Goal: Transaction & Acquisition: Purchase product/service

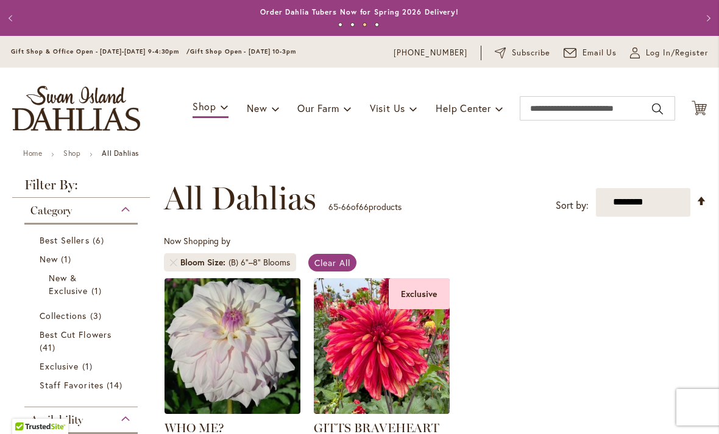
click at [68, 256] on span "1 item" at bounding box center [67, 259] width 13 height 13
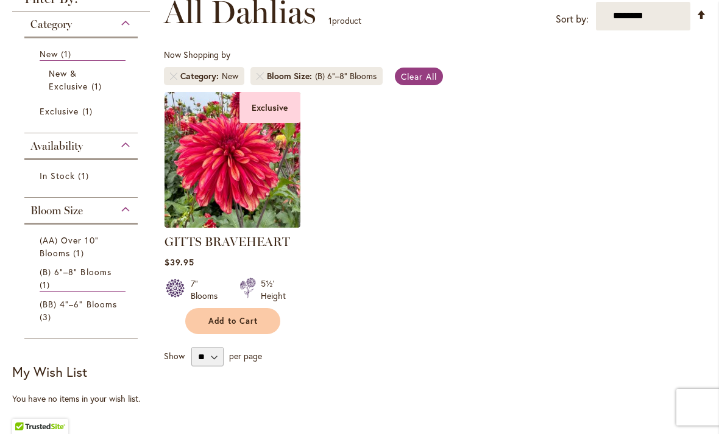
scroll to position [185, 0]
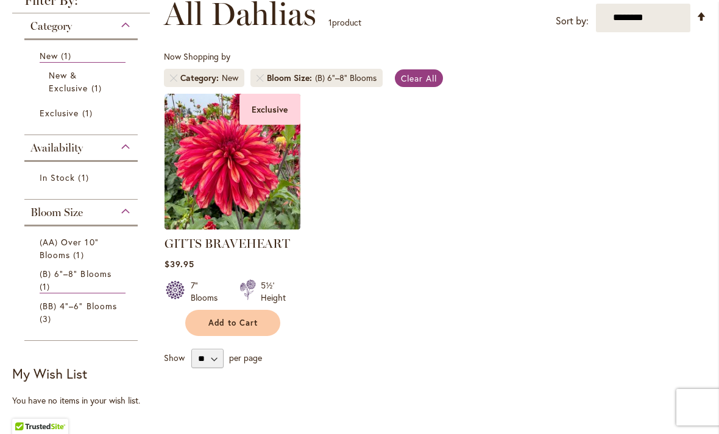
click at [70, 260] on link "(AA) Over 10" Blooms 1 item" at bounding box center [83, 249] width 86 height 26
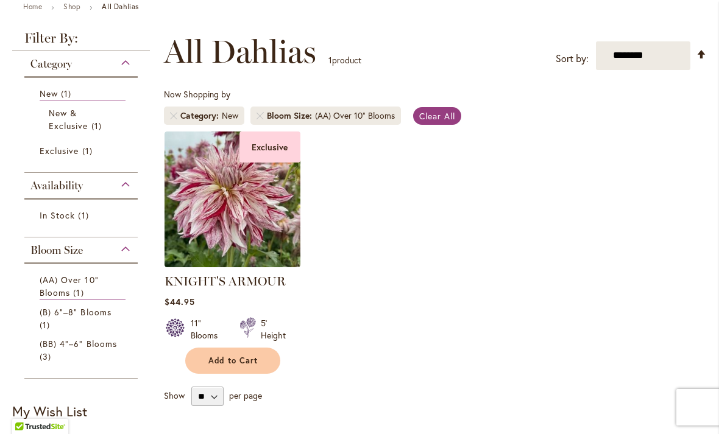
scroll to position [154, 0]
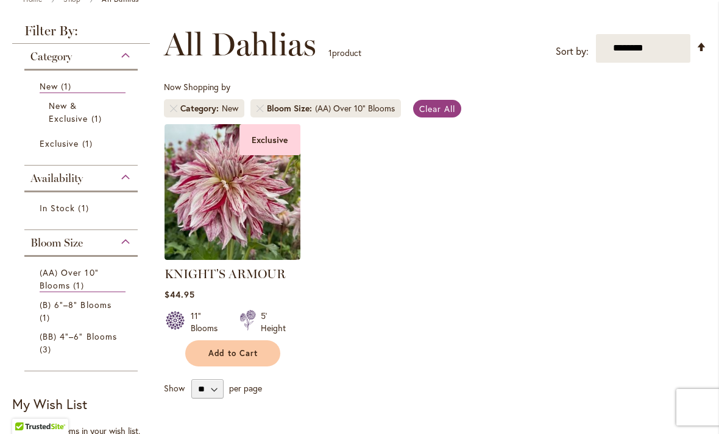
click at [94, 303] on span "(B) 6"–8" Blooms" at bounding box center [76, 305] width 72 height 12
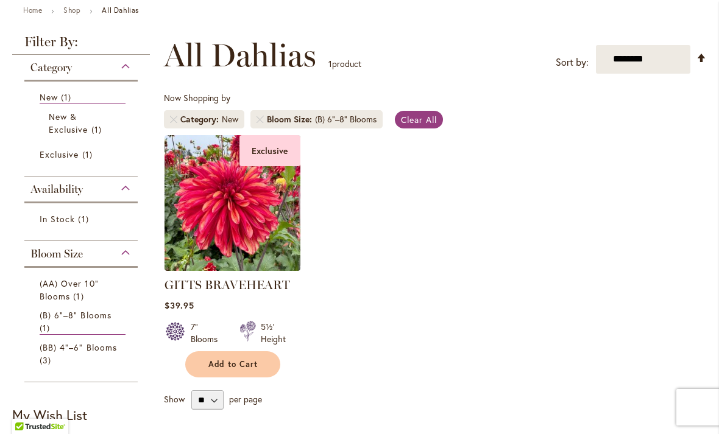
scroll to position [107, 0]
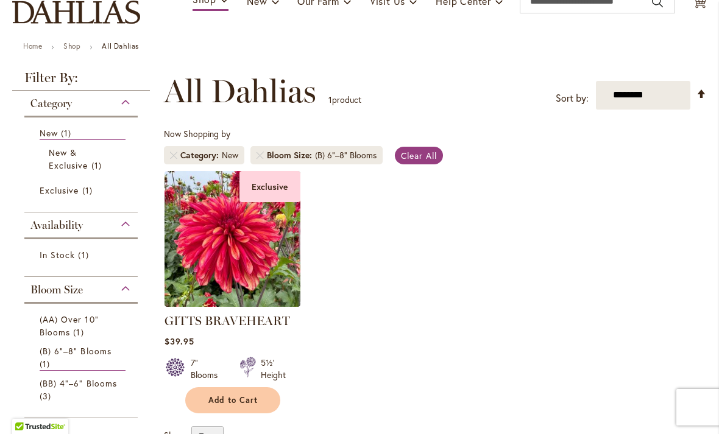
click at [423, 150] on span "Clear All" at bounding box center [419, 156] width 36 height 12
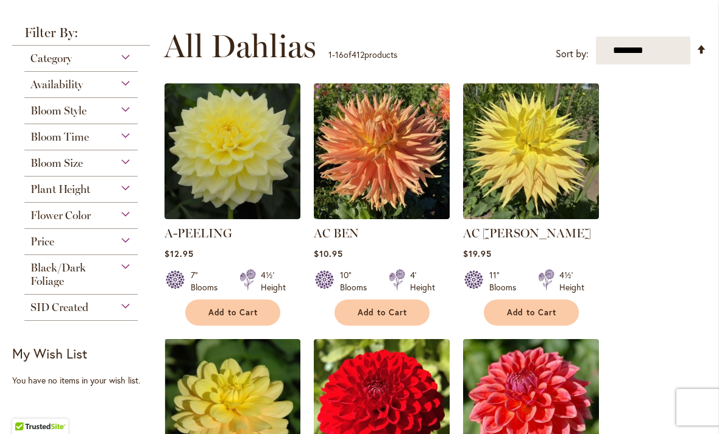
scroll to position [219, 0]
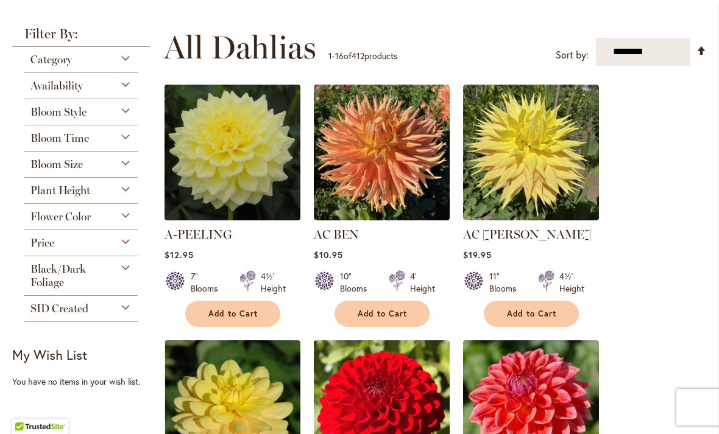
click at [79, 167] on span "Bloom Size" at bounding box center [56, 164] width 52 height 13
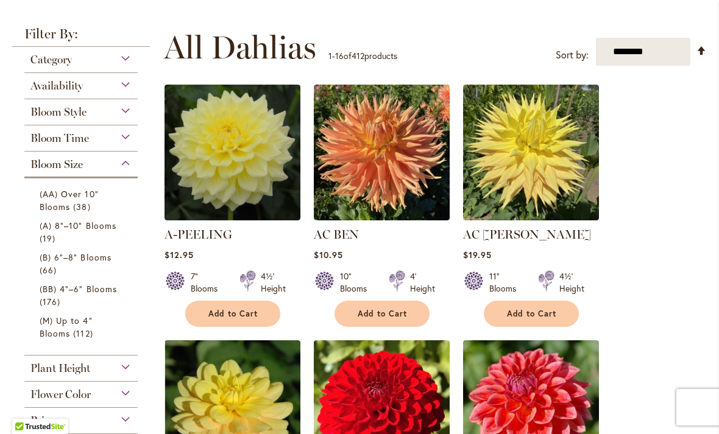
click at [55, 263] on span "(B) 6"–8" Blooms" at bounding box center [76, 258] width 72 height 12
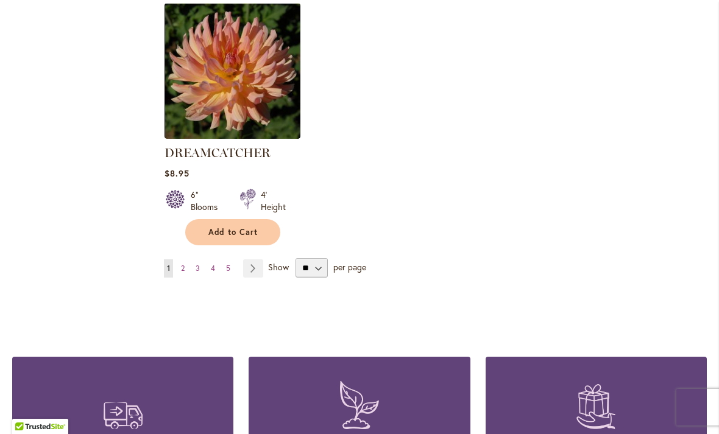
scroll to position [1574, 0]
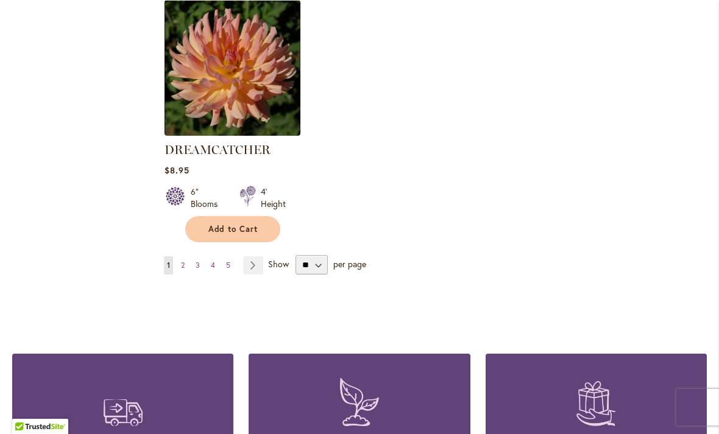
click at [251, 256] on link "Page Next" at bounding box center [253, 265] width 20 height 18
click at [245, 256] on link "Page Next" at bounding box center [253, 265] width 20 height 18
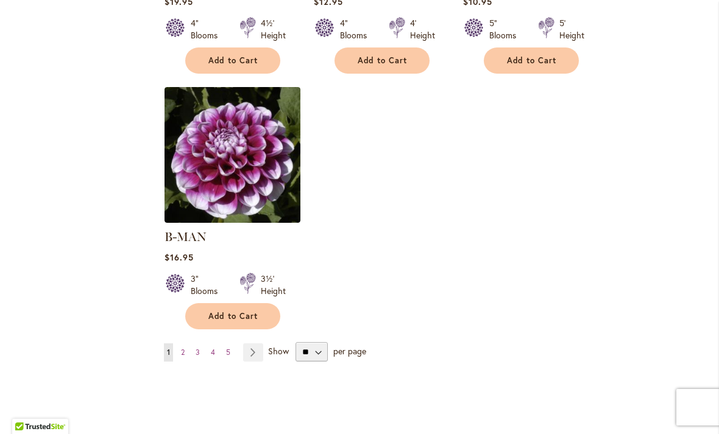
scroll to position [1511, 0]
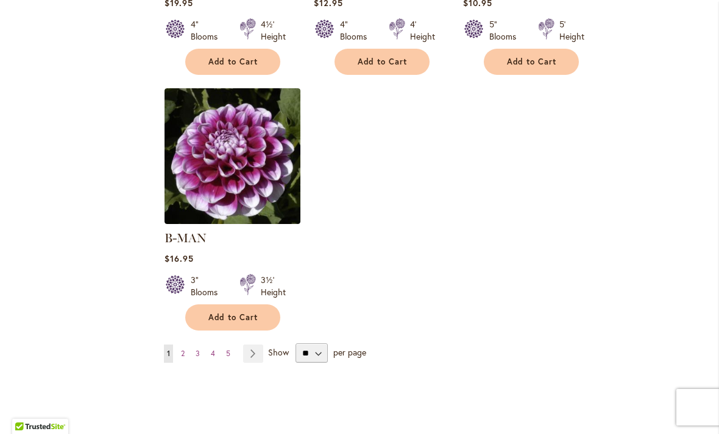
click at [256, 345] on link "Page Next" at bounding box center [253, 354] width 20 height 18
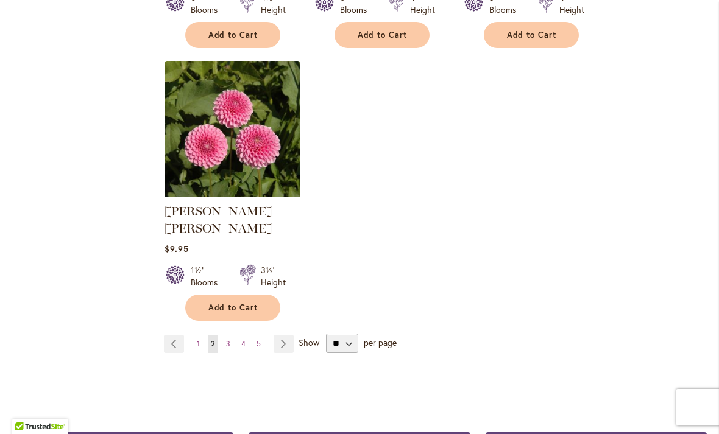
scroll to position [1538, 0]
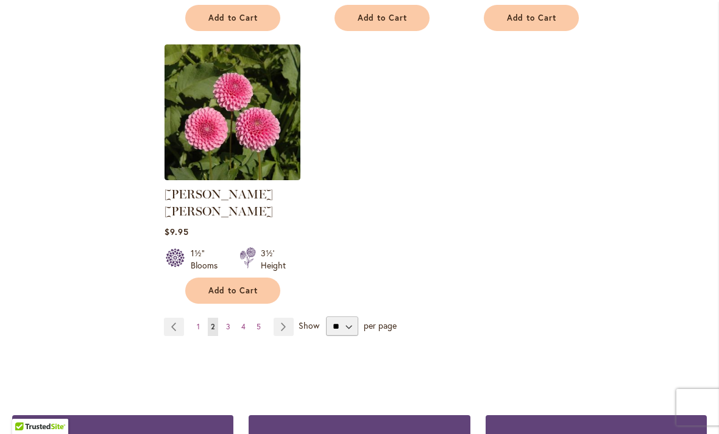
click at [284, 318] on link "Page Next" at bounding box center [283, 327] width 20 height 18
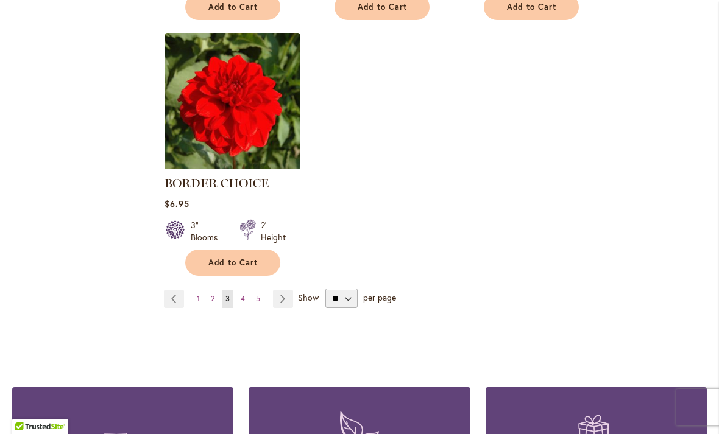
scroll to position [1555, 0]
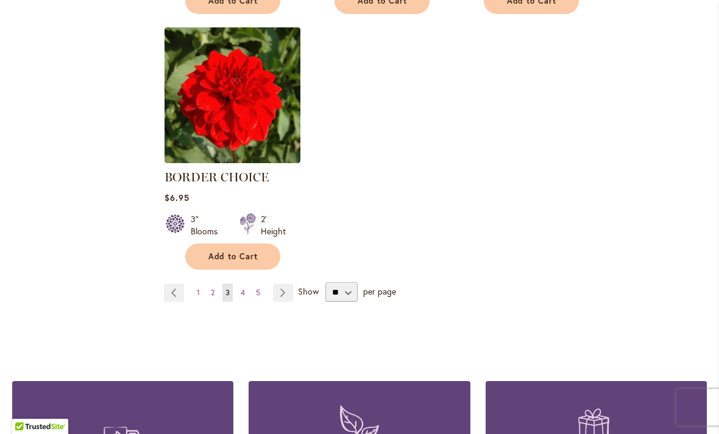
click at [289, 297] on link "Page Next" at bounding box center [283, 293] width 20 height 18
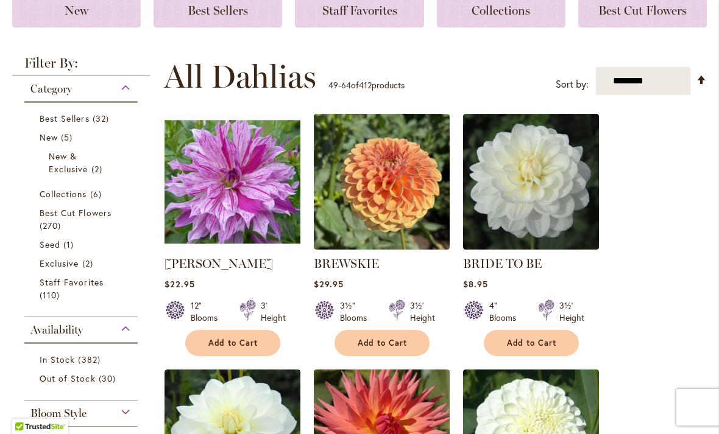
scroll to position [188, 0]
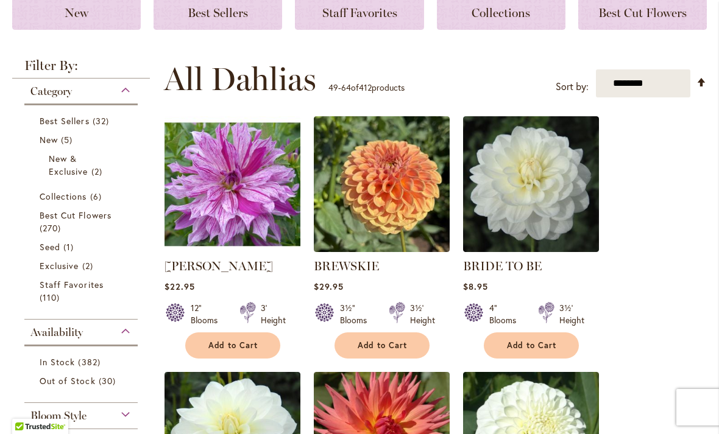
click at [382, 206] on img at bounding box center [382, 184] width 136 height 136
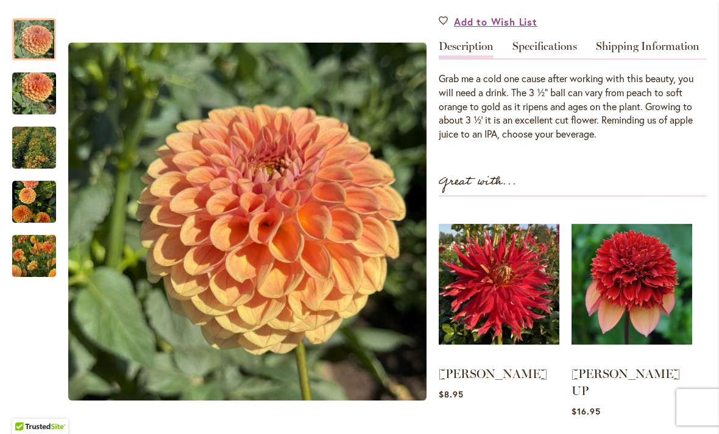
scroll to position [371, 0]
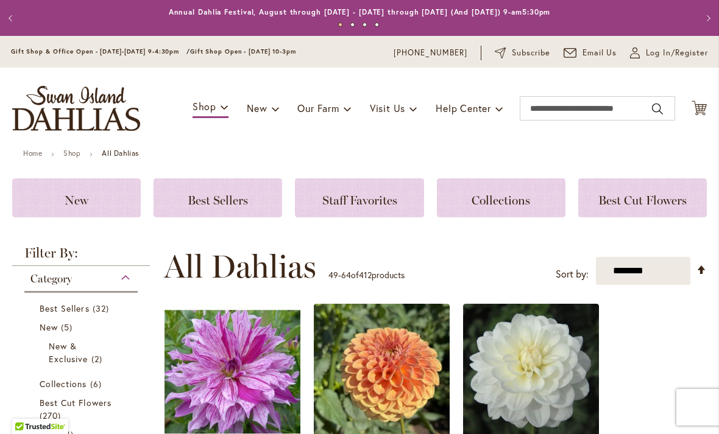
click at [76, 200] on span "New" at bounding box center [77, 200] width 24 height 15
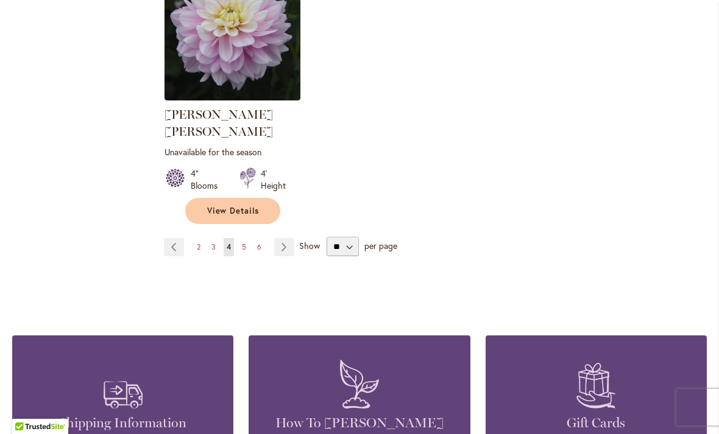
scroll to position [1620, 0]
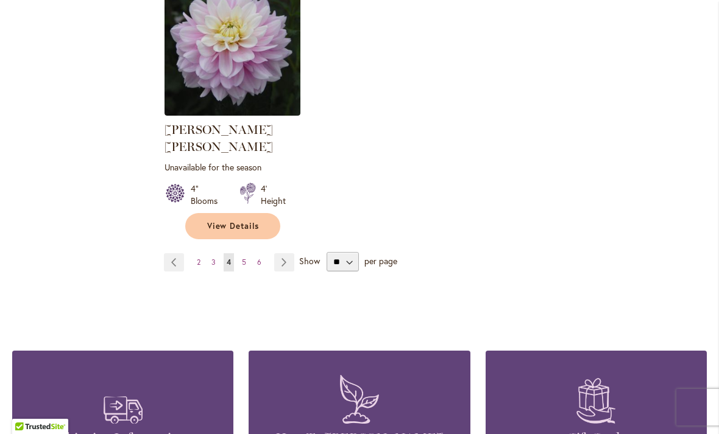
click at [284, 253] on link "Page Next" at bounding box center [284, 262] width 20 height 18
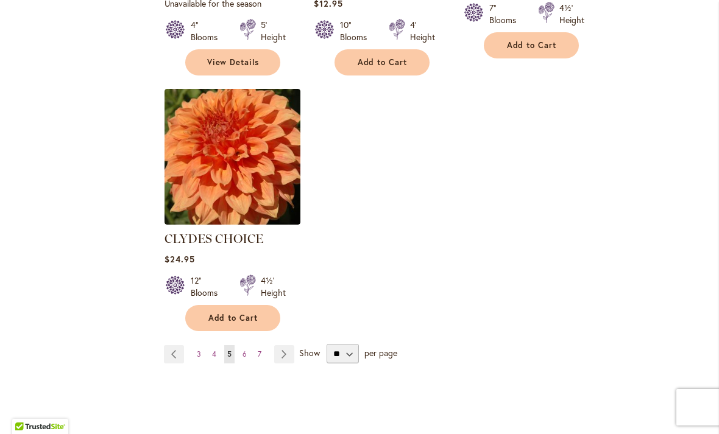
scroll to position [1535, 0]
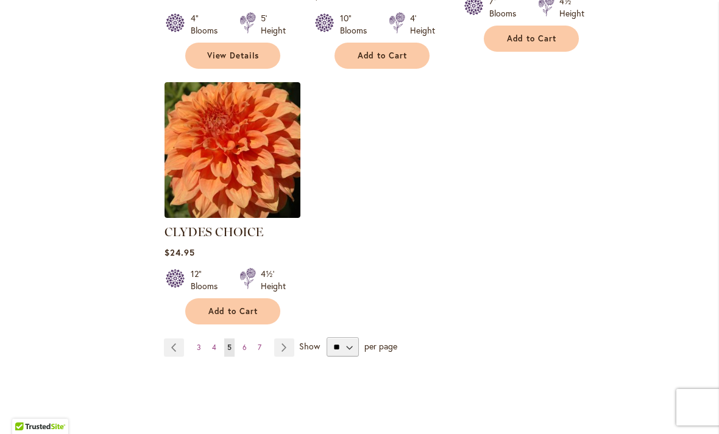
click at [283, 339] on link "Page Next" at bounding box center [284, 348] width 20 height 18
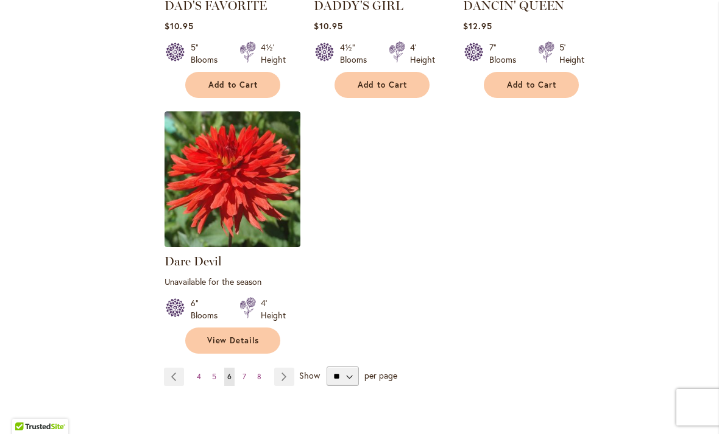
scroll to position [1527, 0]
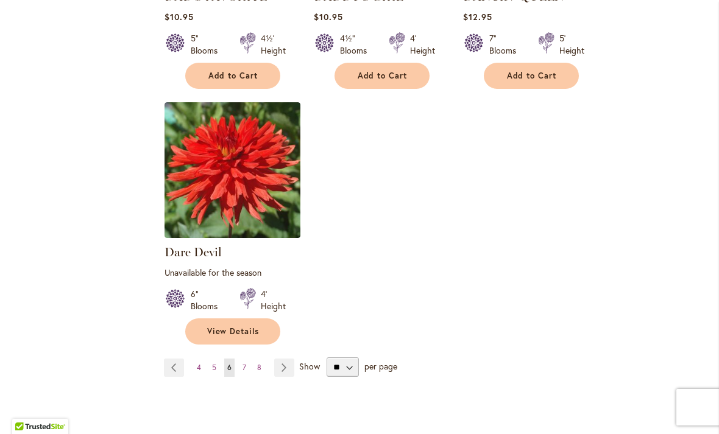
click at [285, 359] on link "Page Next" at bounding box center [284, 368] width 20 height 18
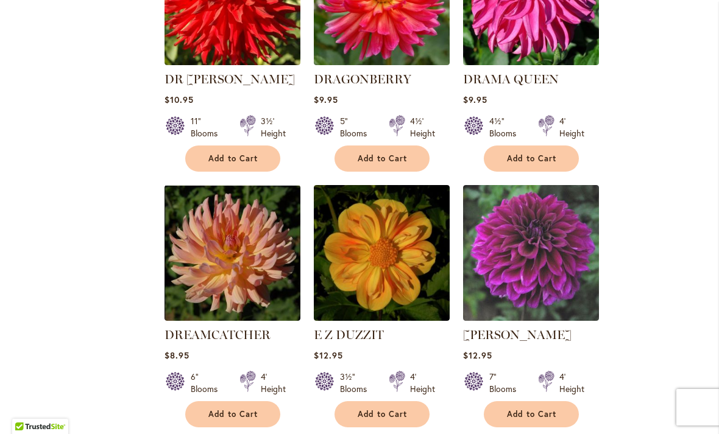
scroll to position [1164, 0]
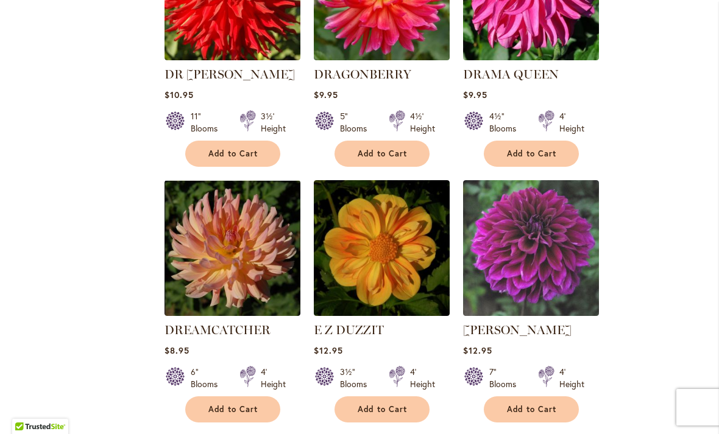
click at [525, 236] on img at bounding box center [531, 248] width 136 height 136
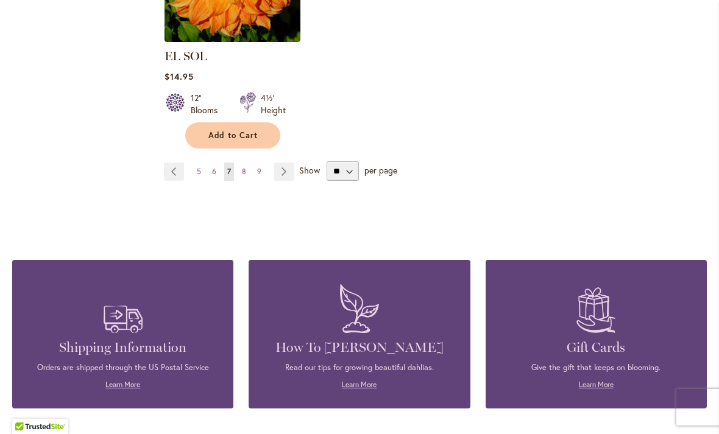
scroll to position [1694, 0]
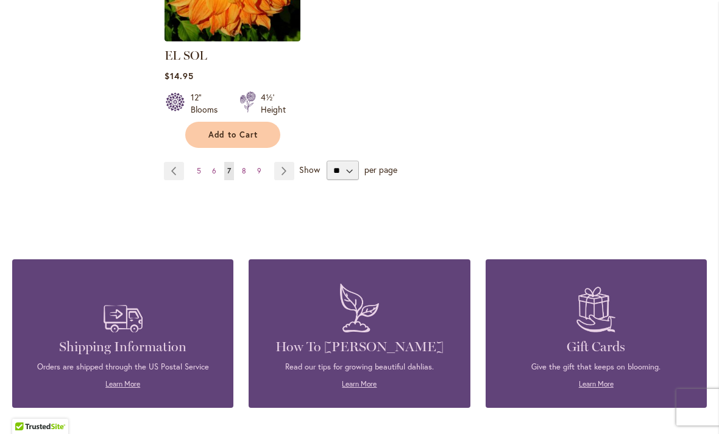
click at [279, 162] on link "Page Next" at bounding box center [284, 171] width 20 height 18
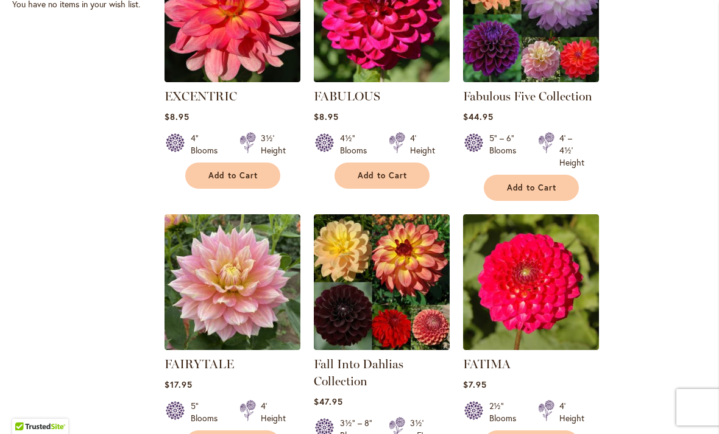
scroll to position [869, 0]
click at [651, 283] on ol "[PERSON_NAME] Rating: 83% 4 Reviews Unavailable for the season 4" Blooms 3½' He…" at bounding box center [435, 224] width 543 height 1581
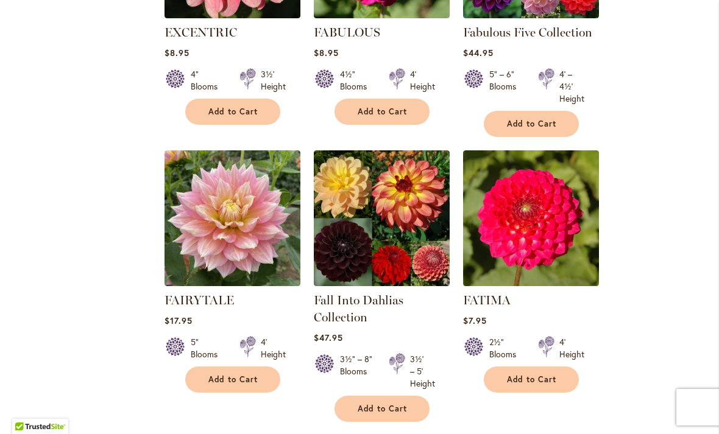
scroll to position [931, 0]
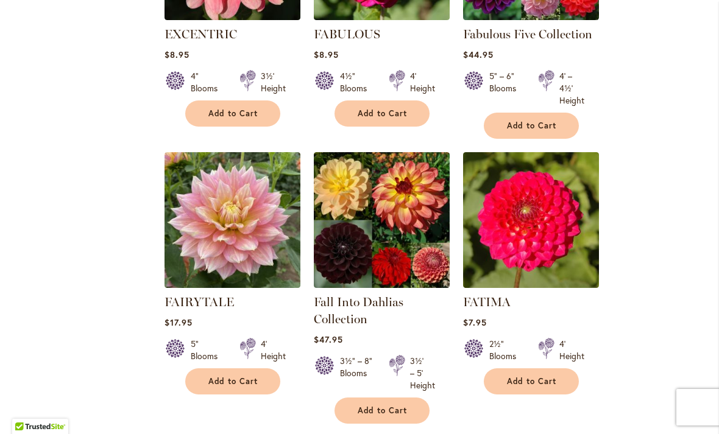
click at [535, 226] on img at bounding box center [531, 220] width 136 height 136
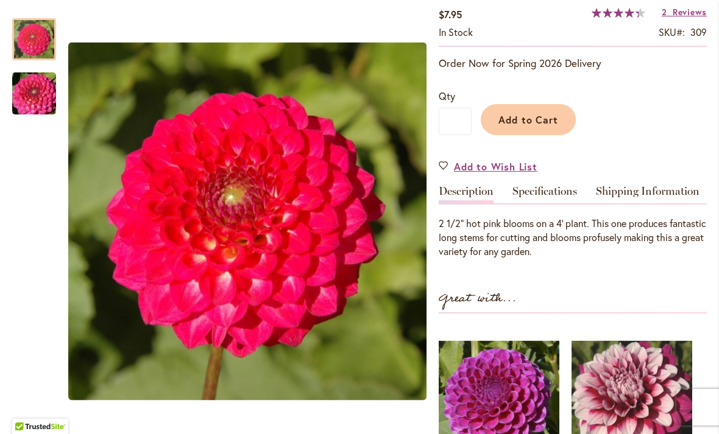
scroll to position [220, 0]
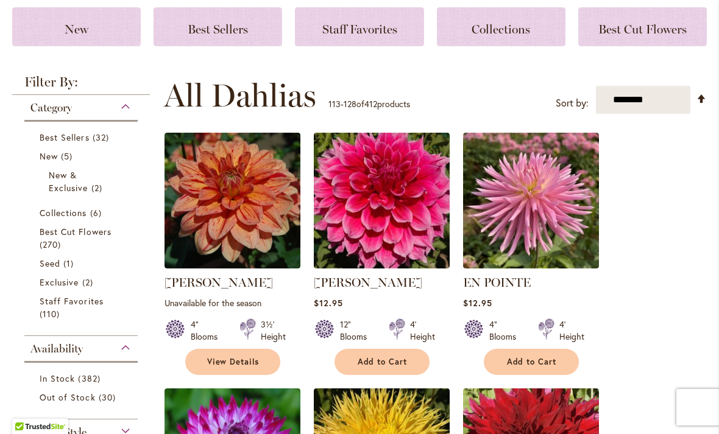
scroll to position [173, 0]
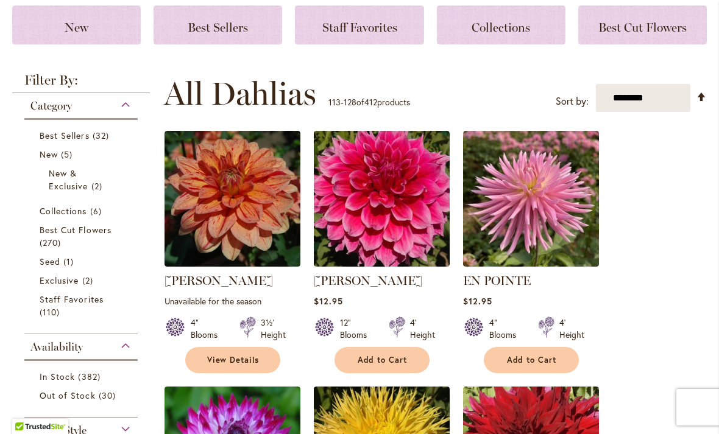
click at [535, 206] on img at bounding box center [531, 199] width 136 height 136
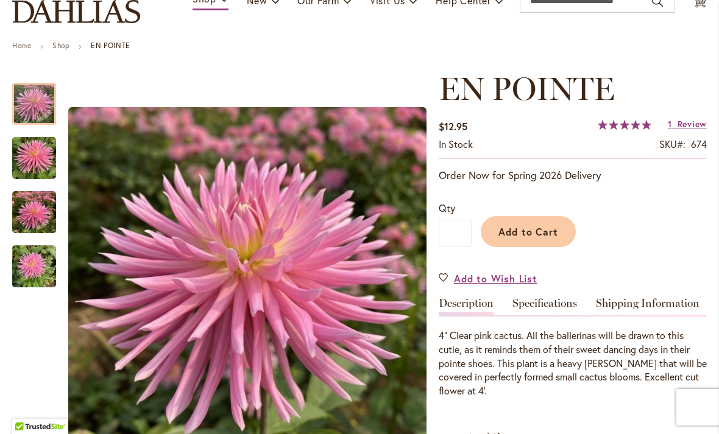
scroll to position [107, 0]
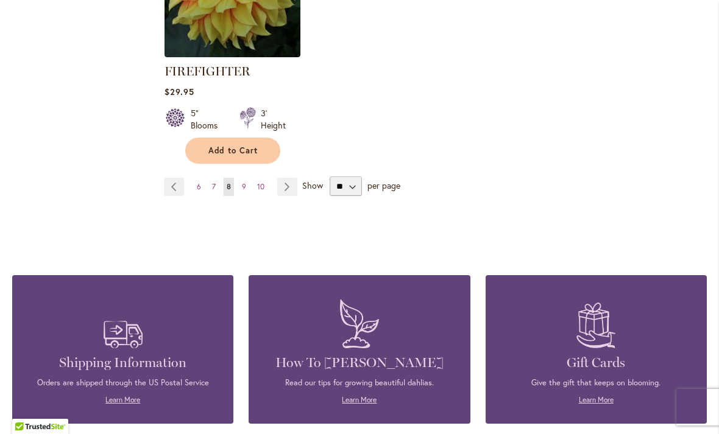
scroll to position [1721, 0]
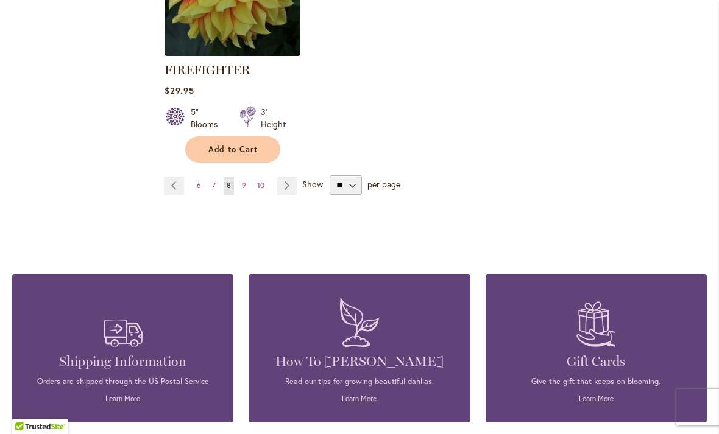
click at [286, 186] on link "Page Next" at bounding box center [287, 186] width 20 height 18
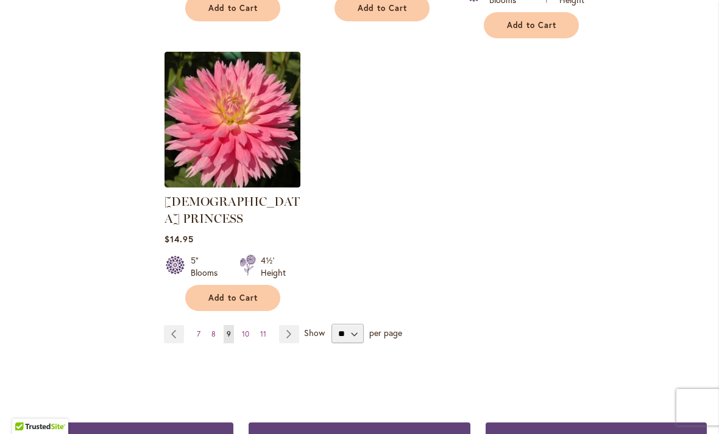
scroll to position [1600, 0]
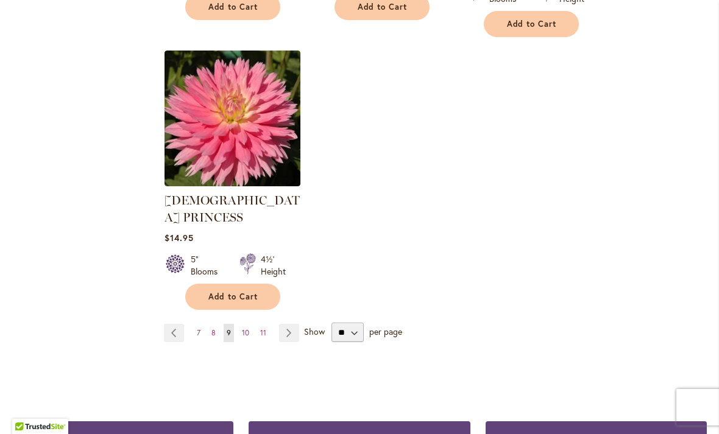
click at [286, 324] on link "Page Next" at bounding box center [289, 333] width 20 height 18
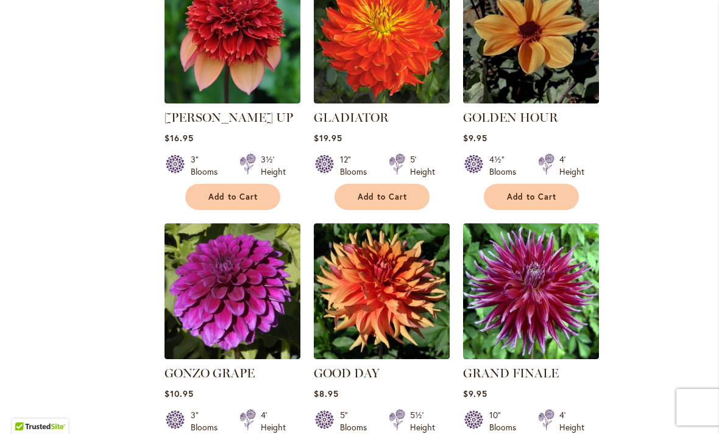
scroll to position [1119, 0]
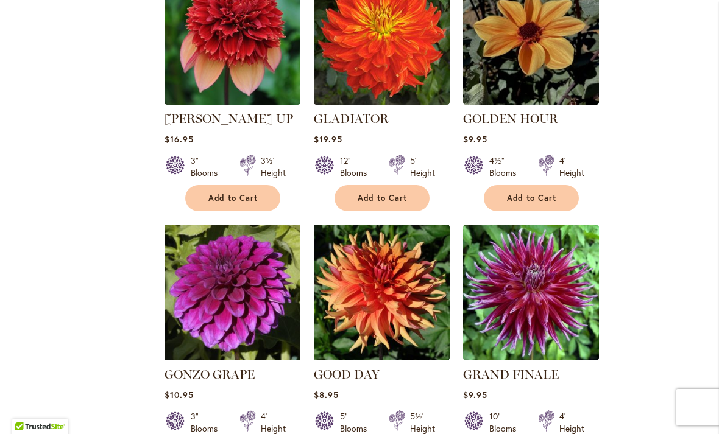
click at [217, 275] on img at bounding box center [232, 293] width 136 height 136
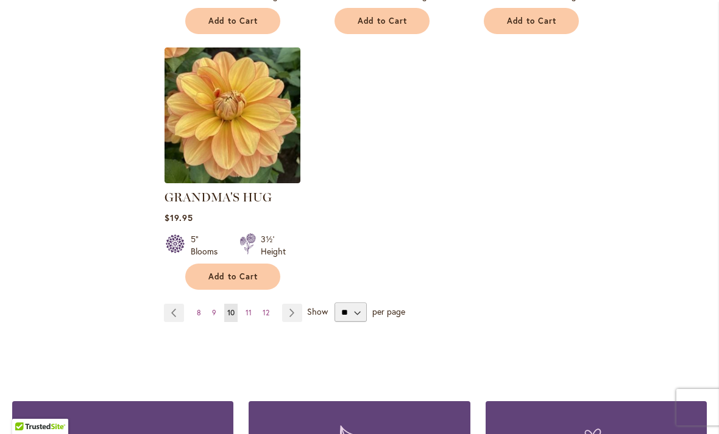
scroll to position [1557, 0]
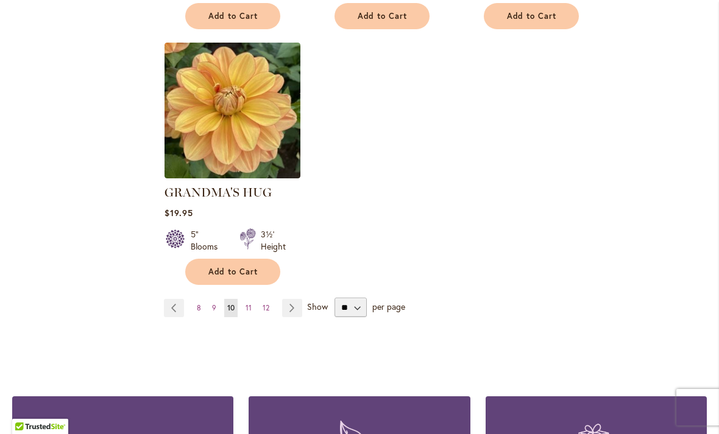
click at [287, 299] on link "Page Next" at bounding box center [292, 308] width 20 height 18
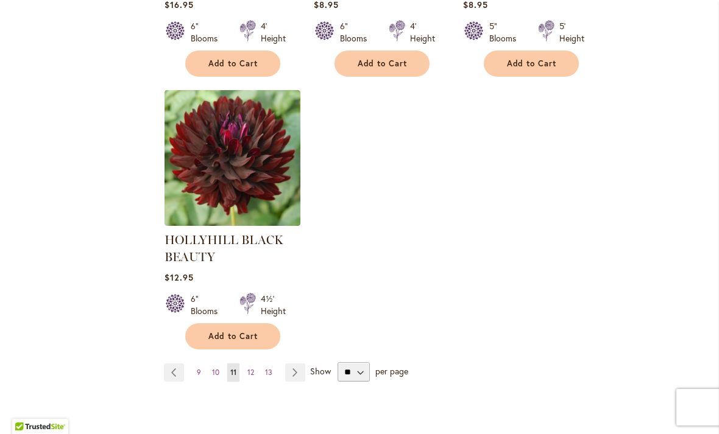
scroll to position [1543, 0]
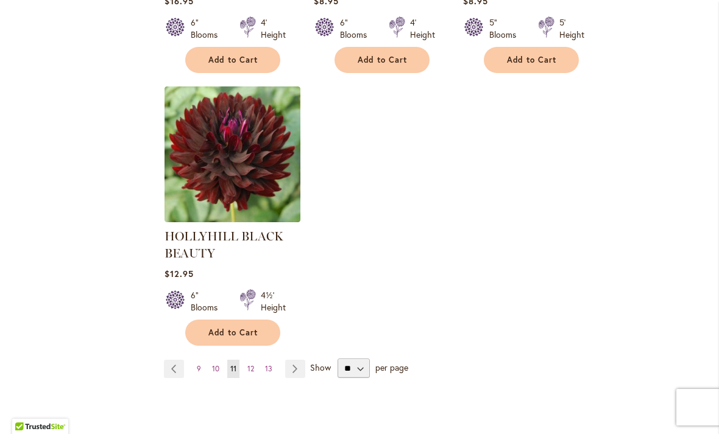
click at [285, 370] on link "Page Next" at bounding box center [295, 369] width 20 height 18
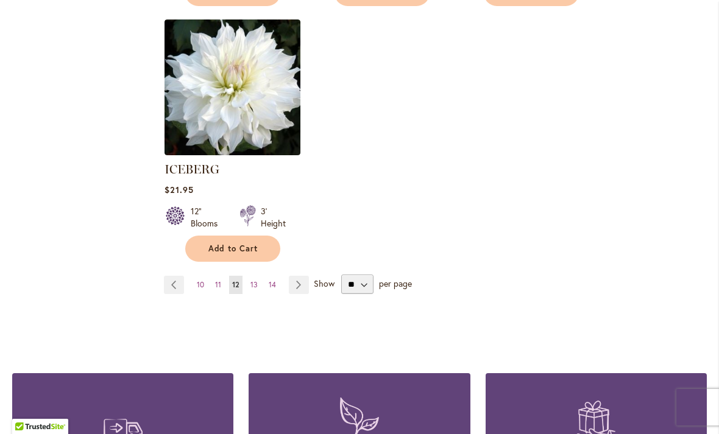
scroll to position [1578, 0]
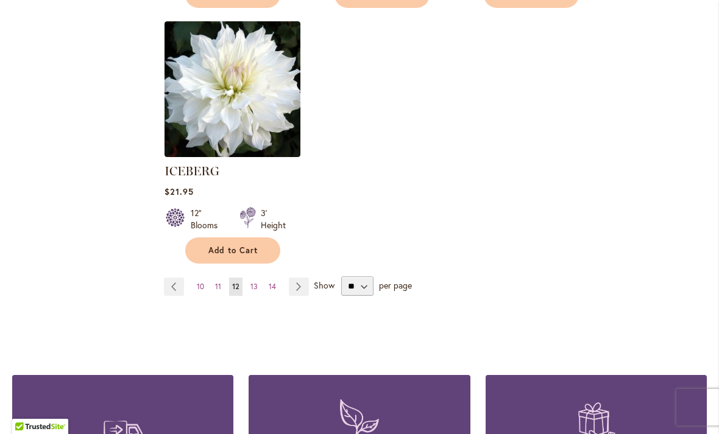
click at [292, 278] on link "Page Next" at bounding box center [299, 287] width 20 height 18
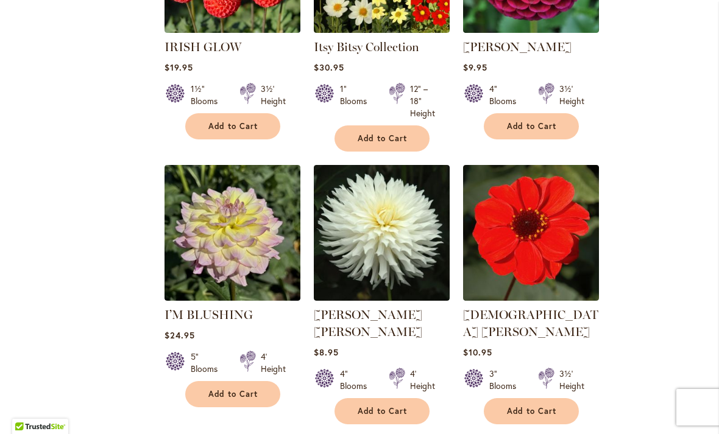
scroll to position [919, 0]
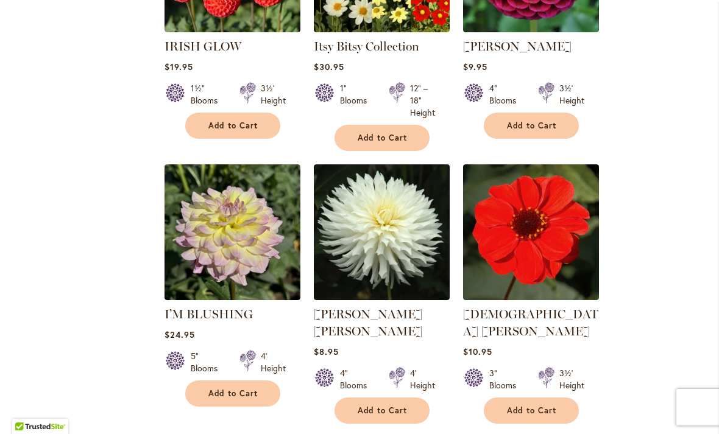
click at [700, 300] on ol "Imperial Wine $16.95 4" Blooms 5' Height" at bounding box center [435, 168] width 543 height 1569
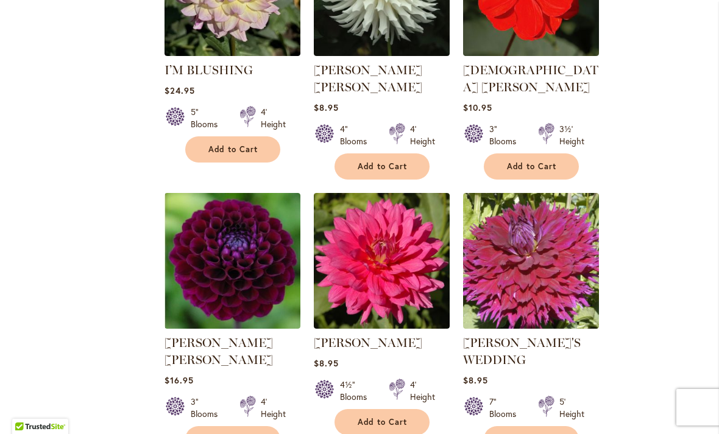
scroll to position [1164, 0]
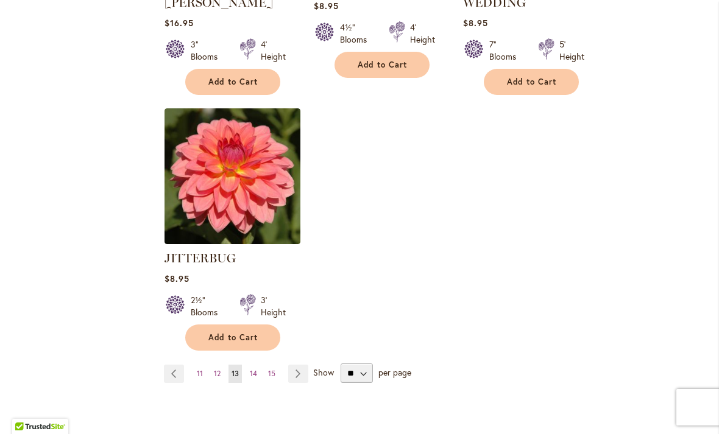
scroll to position [1520, 0]
click at [289, 365] on link "Page Next" at bounding box center [298, 374] width 20 height 18
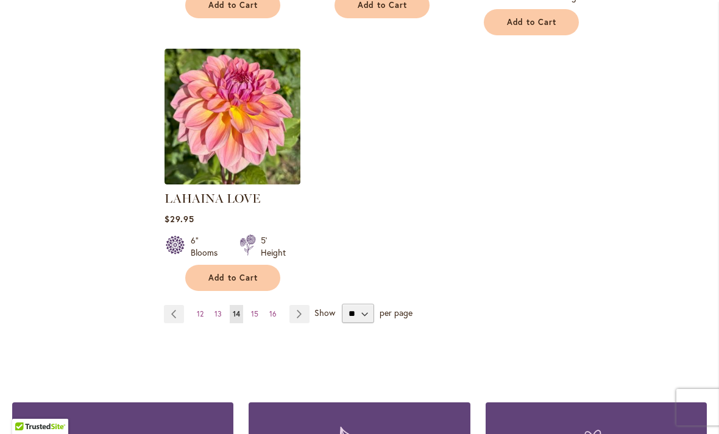
scroll to position [1552, 0]
click at [295, 304] on link "Page Next" at bounding box center [299, 313] width 20 height 18
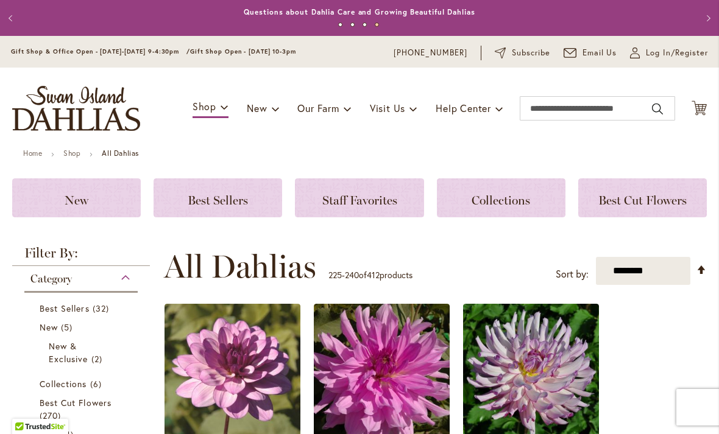
click at [650, 200] on span "Best Cut Flowers" at bounding box center [642, 200] width 88 height 15
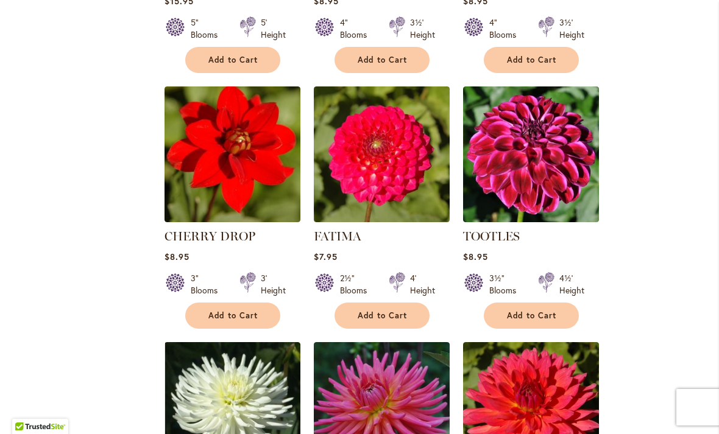
scroll to position [912, 0]
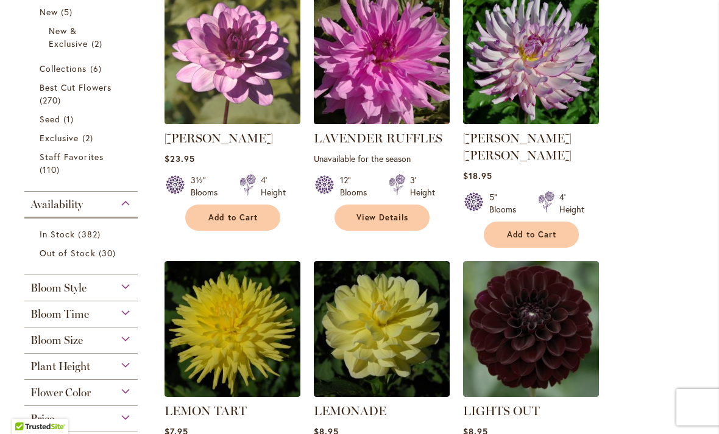
scroll to position [317, 0]
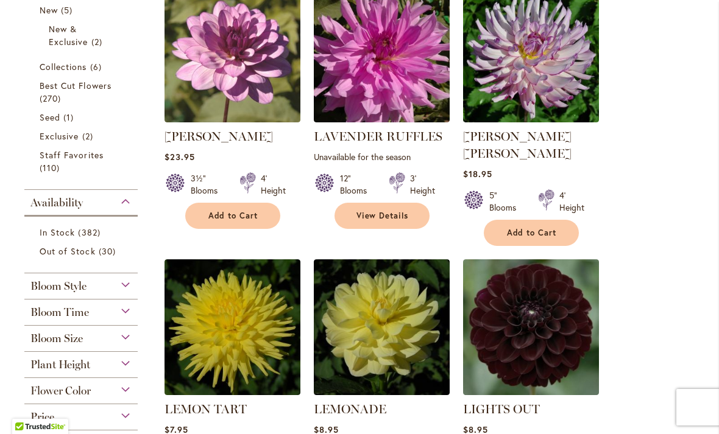
click at [105, 343] on div "Bloom Size" at bounding box center [80, 335] width 113 height 19
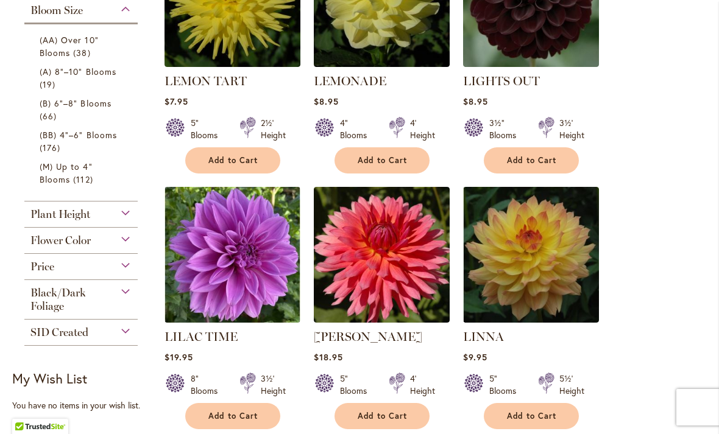
click at [71, 44] on span "(AA) Over 10" Blooms" at bounding box center [69, 46] width 59 height 24
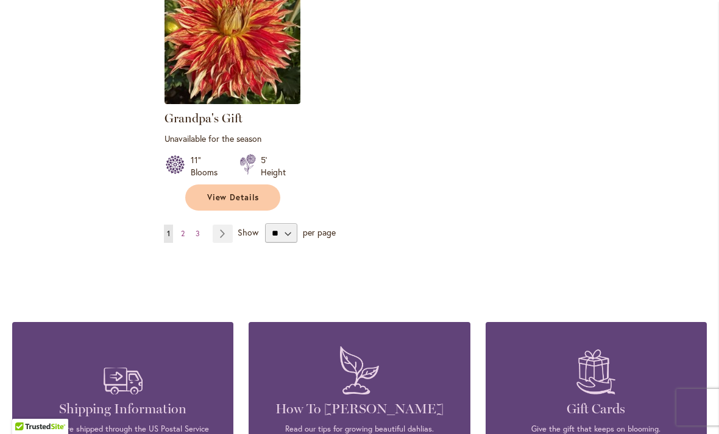
scroll to position [1607, 0]
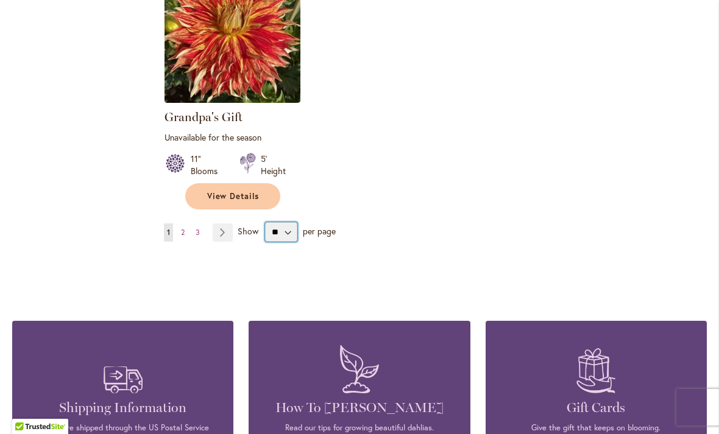
click at [287, 229] on select "** ** ** **" at bounding box center [281, 231] width 32 height 19
select select "**"
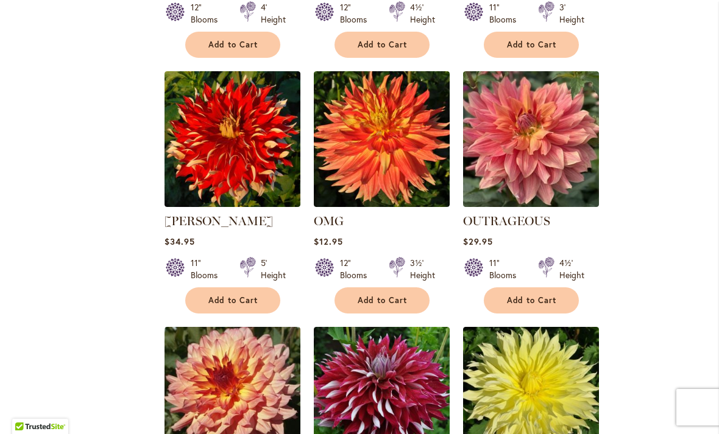
scroll to position [2261, 0]
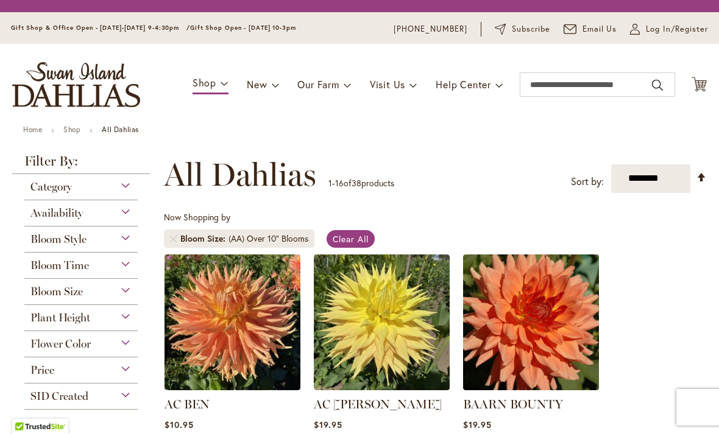
select select "**"
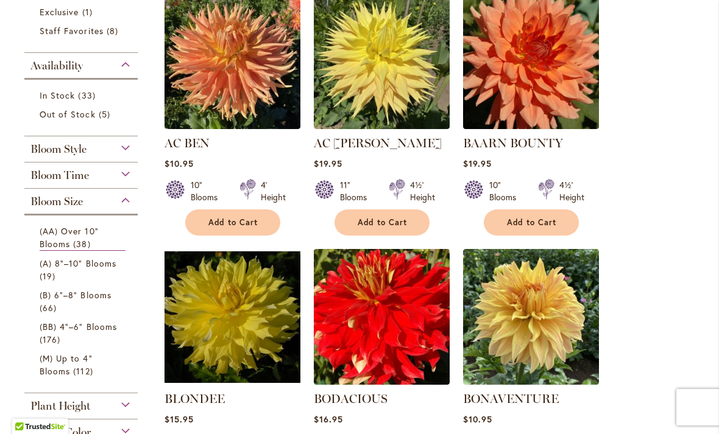
scroll to position [290, 0]
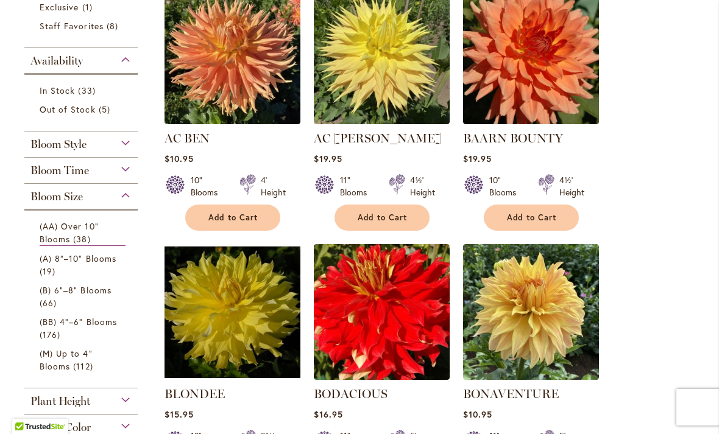
click at [67, 261] on span "(A) 8"–10" Blooms" at bounding box center [78, 259] width 77 height 12
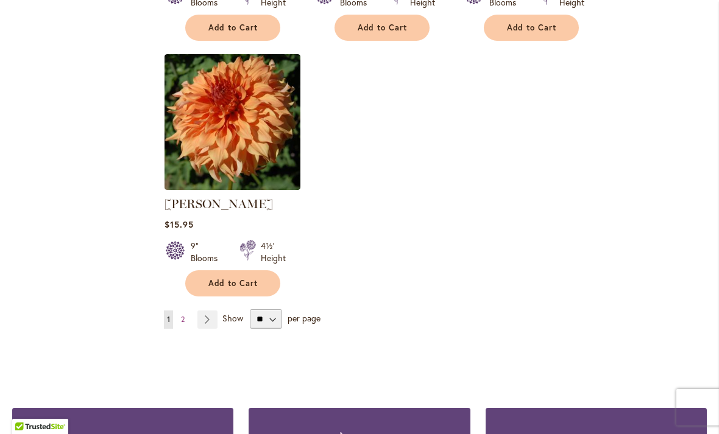
scroll to position [1572, 0]
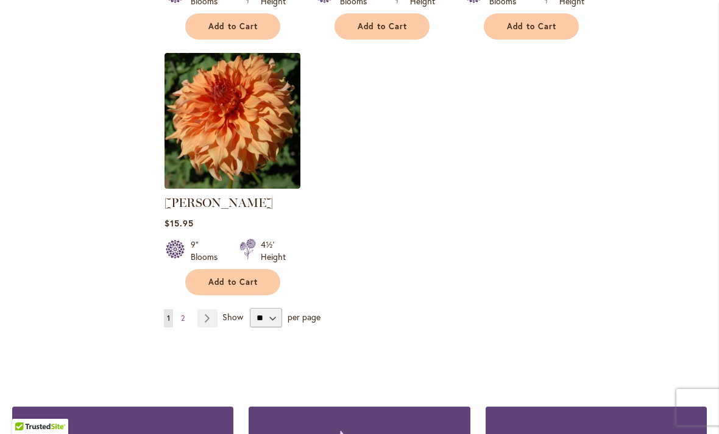
click at [299, 311] on span "per page" at bounding box center [303, 317] width 33 height 12
click at [276, 308] on select "** ** ** **" at bounding box center [266, 317] width 32 height 19
select select "**"
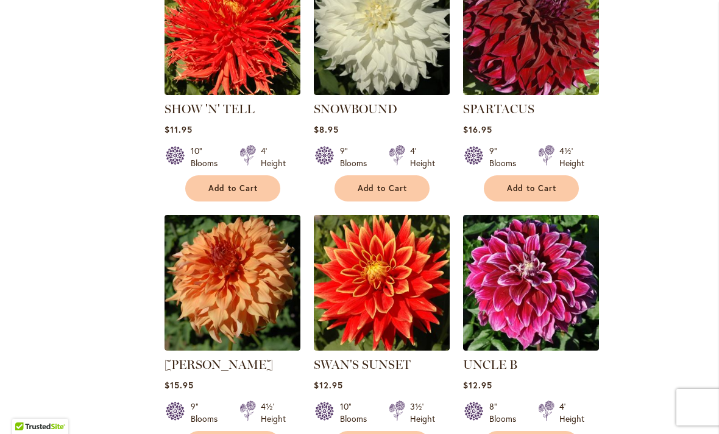
scroll to position [1406, 0]
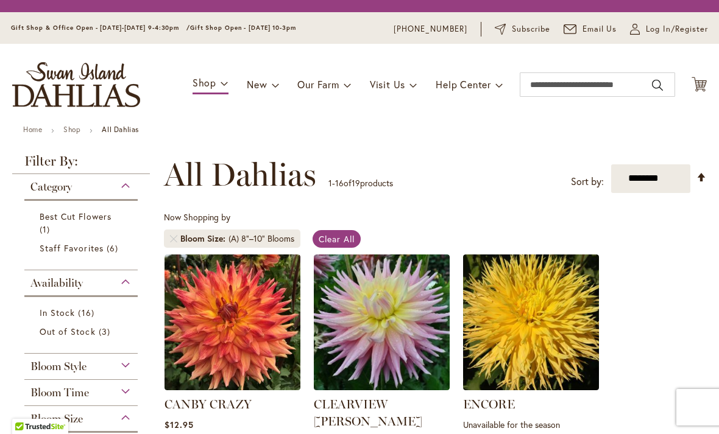
select select "**"
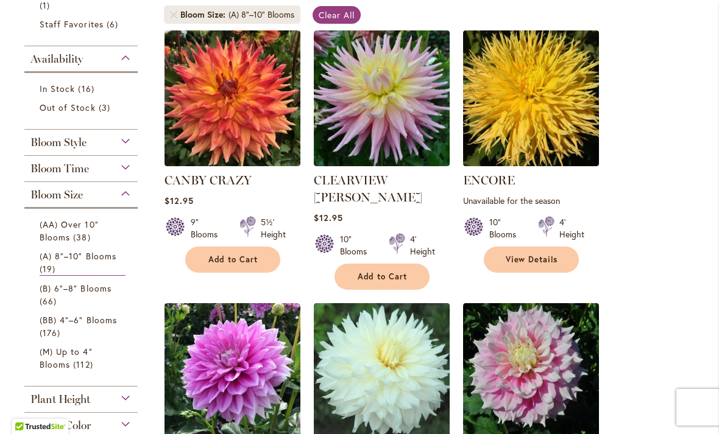
scroll to position [247, 0]
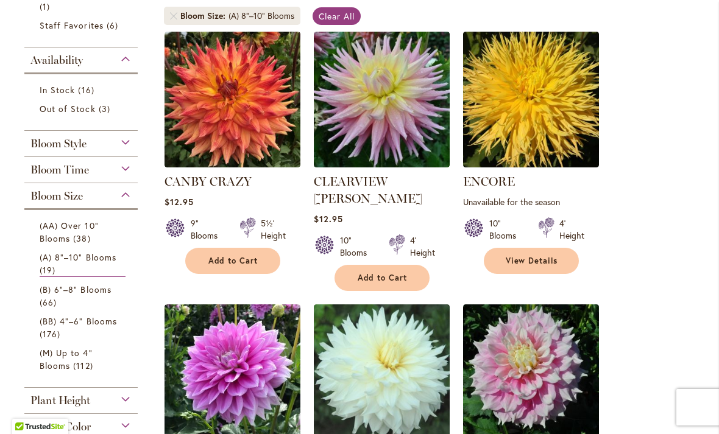
click at [70, 295] on span "(B) 6"–8" Blooms" at bounding box center [76, 290] width 72 height 12
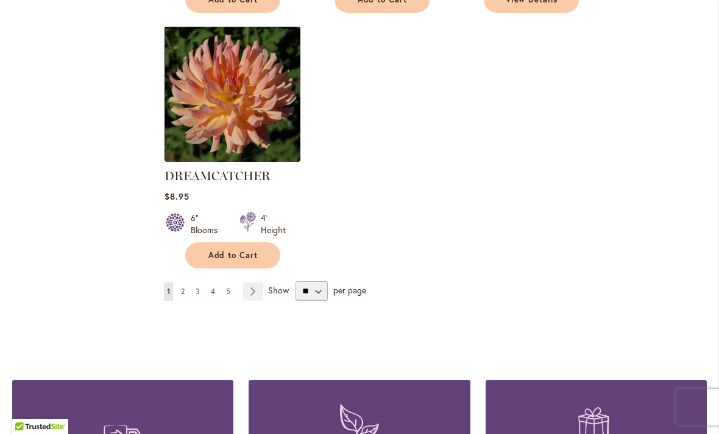
scroll to position [1548, 0]
click at [347, 284] on span "per page" at bounding box center [349, 290] width 33 height 12
click at [323, 281] on select "** ** ** **" at bounding box center [311, 290] width 32 height 19
select select "**"
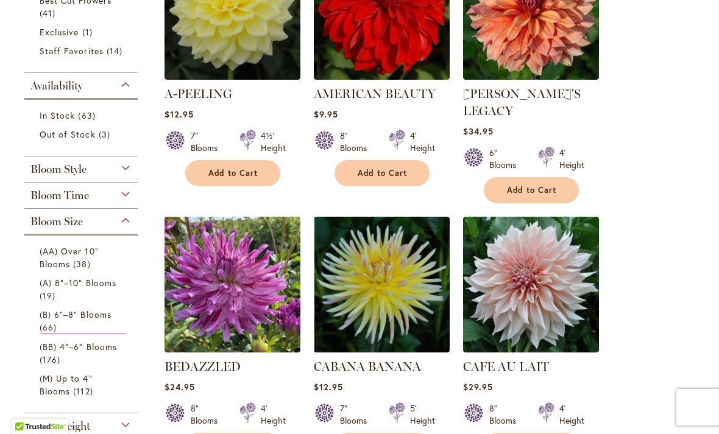
scroll to position [334, 0]
click at [104, 353] on span "(BB) 4"–6" Blooms" at bounding box center [78, 347] width 77 height 12
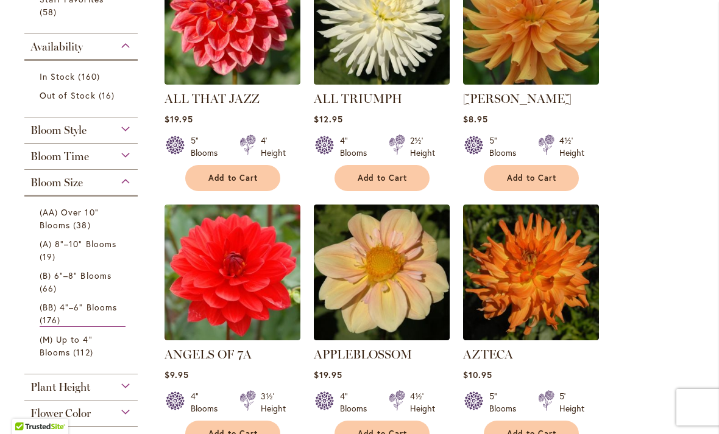
scroll to position [330, 0]
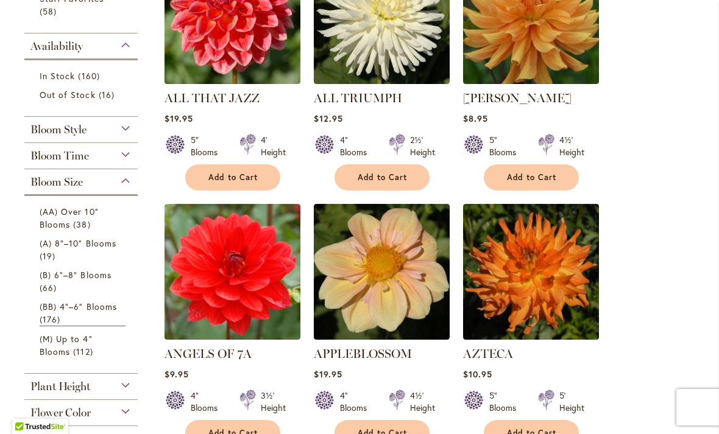
click at [62, 280] on span "(B) 6"–8" Blooms" at bounding box center [76, 275] width 72 height 12
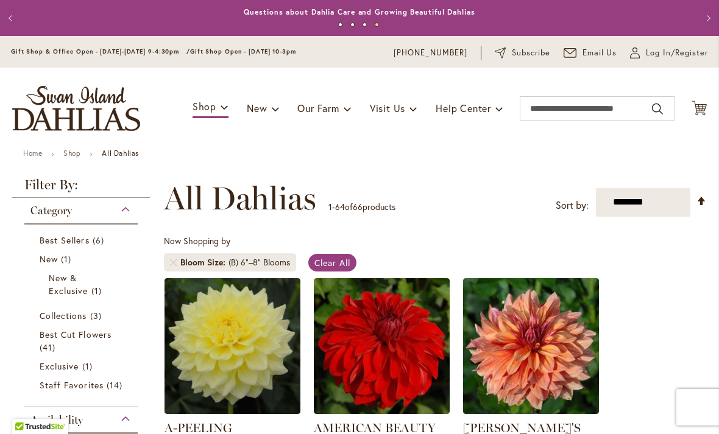
click at [90, 313] on link "Collections 3 items" at bounding box center [83, 315] width 86 height 13
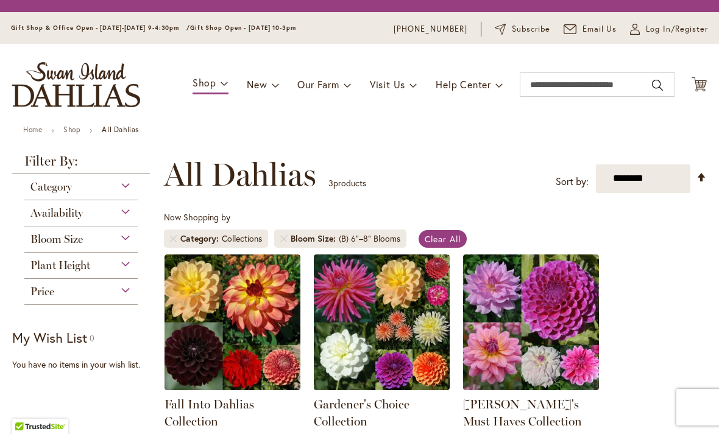
scroll to position [226, 0]
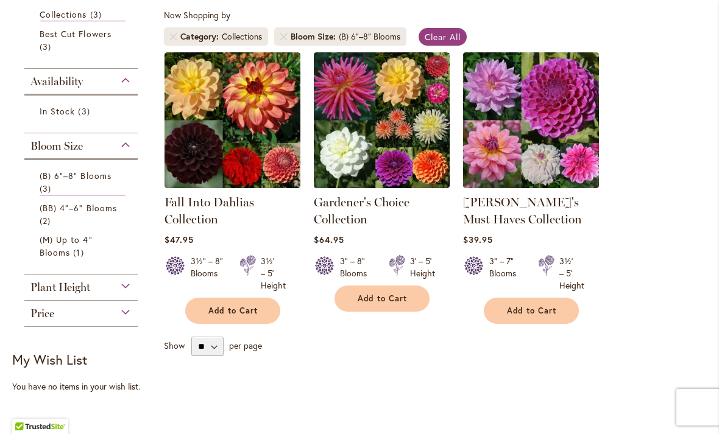
click at [555, 140] on img at bounding box center [531, 120] width 136 height 136
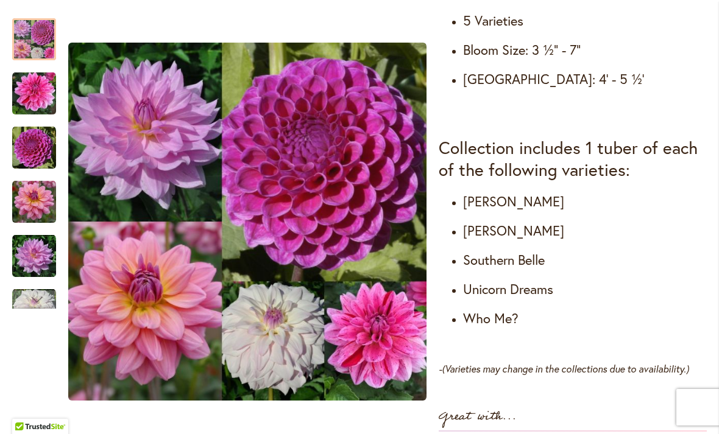
scroll to position [664, 0]
